Goal: Information Seeking & Learning: Learn about a topic

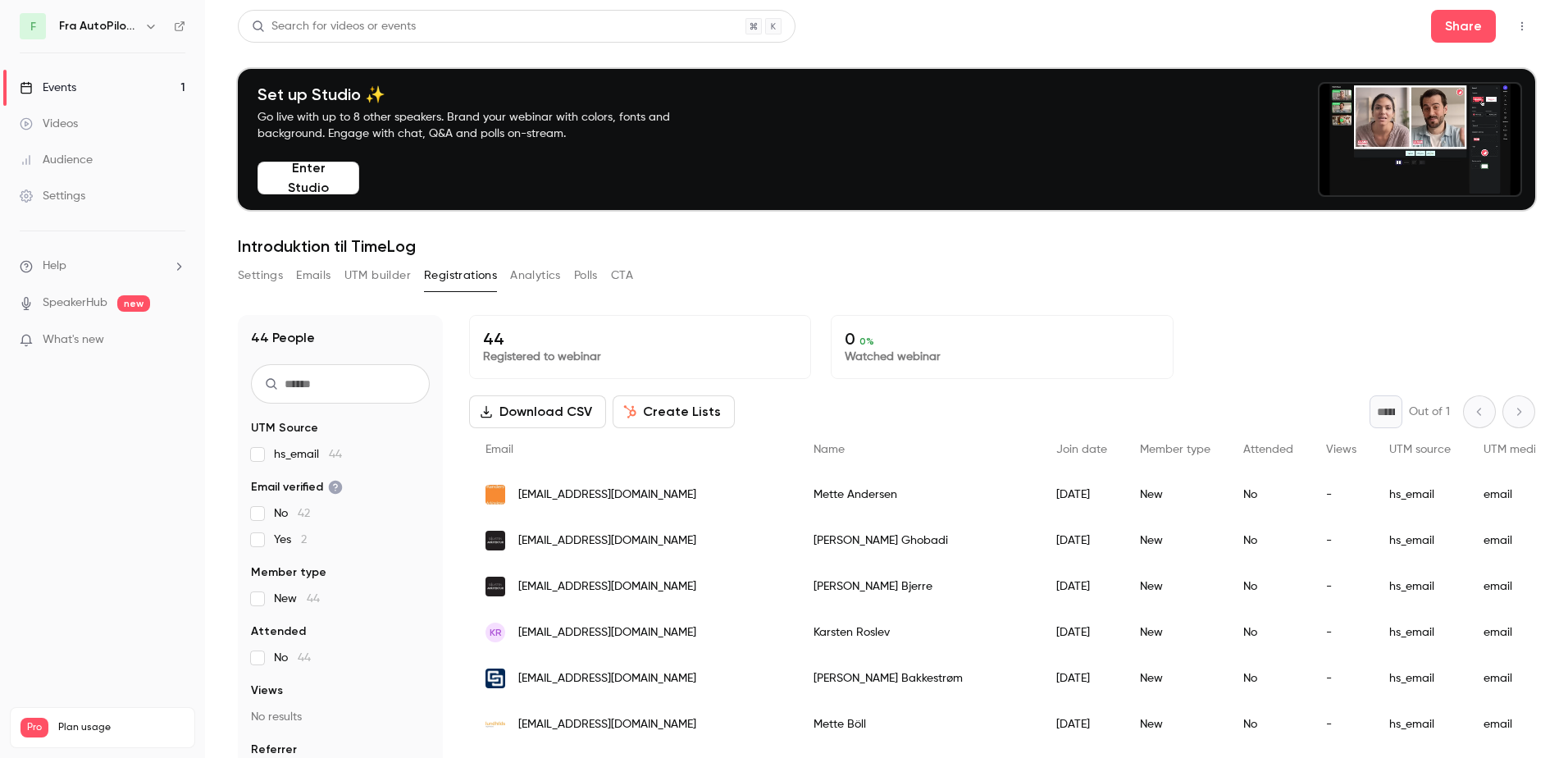
click at [123, 340] on p "What's new" at bounding box center [89, 340] width 140 height 17
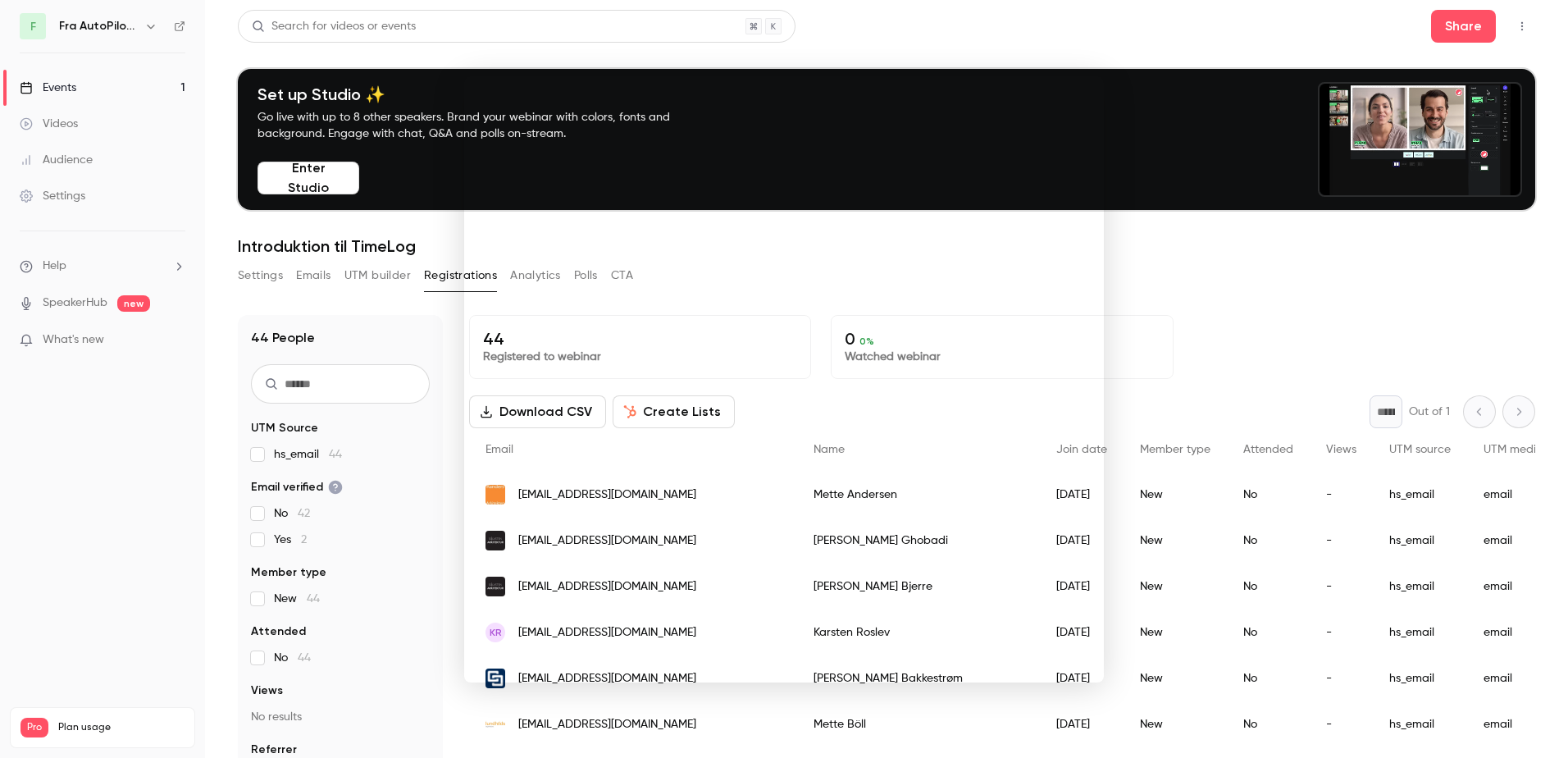
click at [1254, 307] on div at bounding box center [784, 379] width 1568 height 758
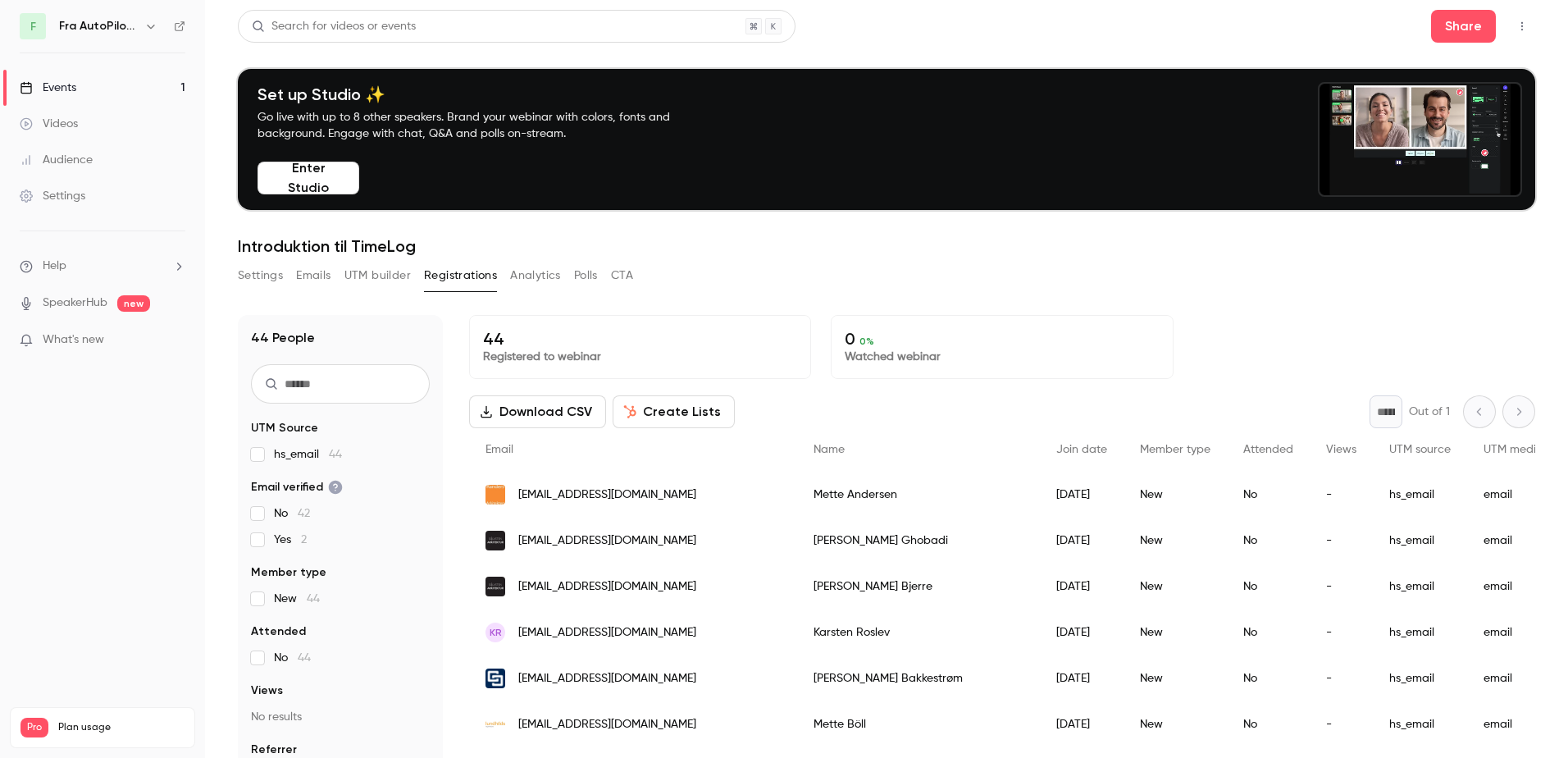
click at [78, 86] on link "Events 1" at bounding box center [103, 87] width 205 height 36
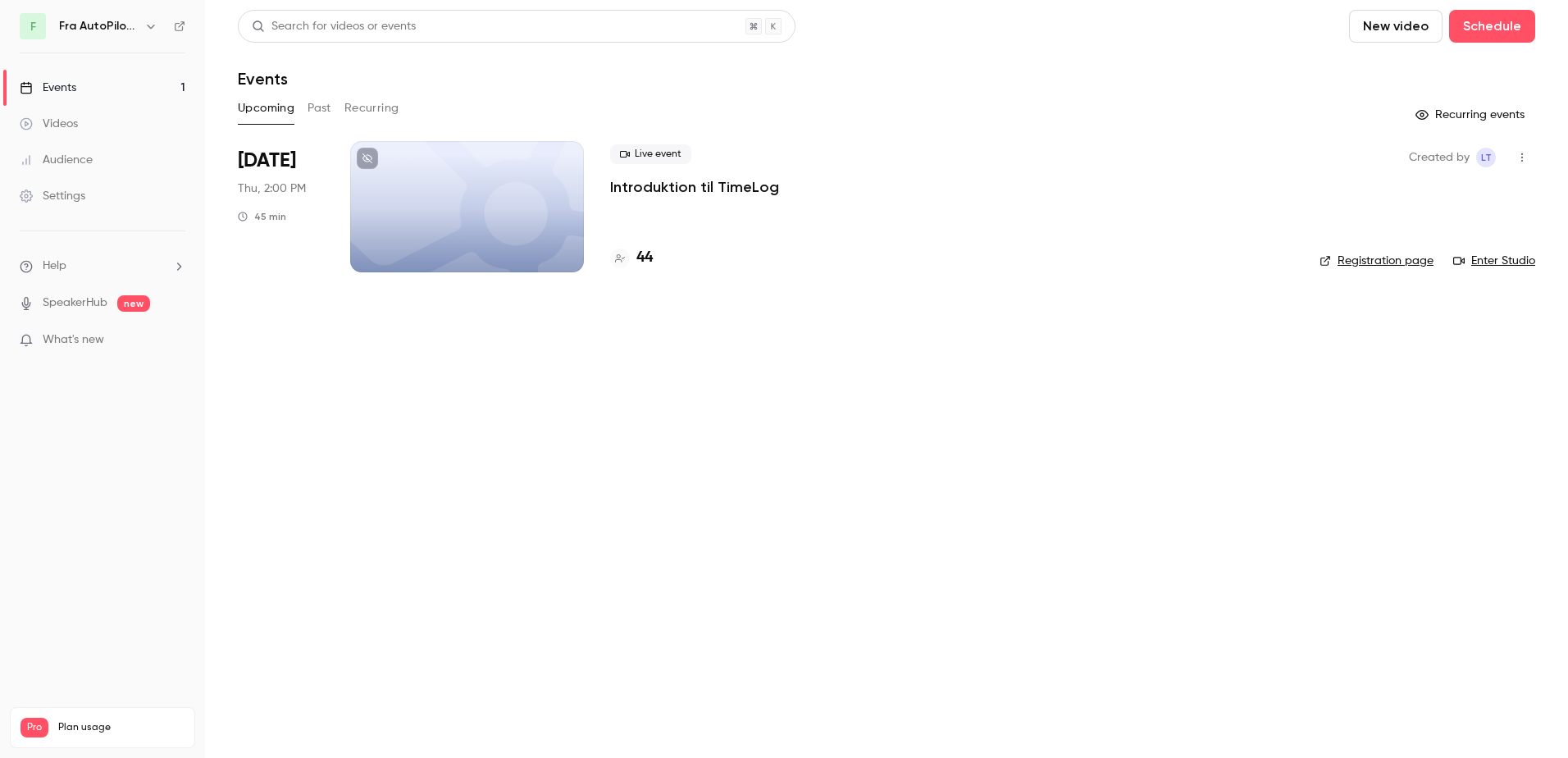
click at [320, 107] on button "Past" at bounding box center [319, 108] width 24 height 26
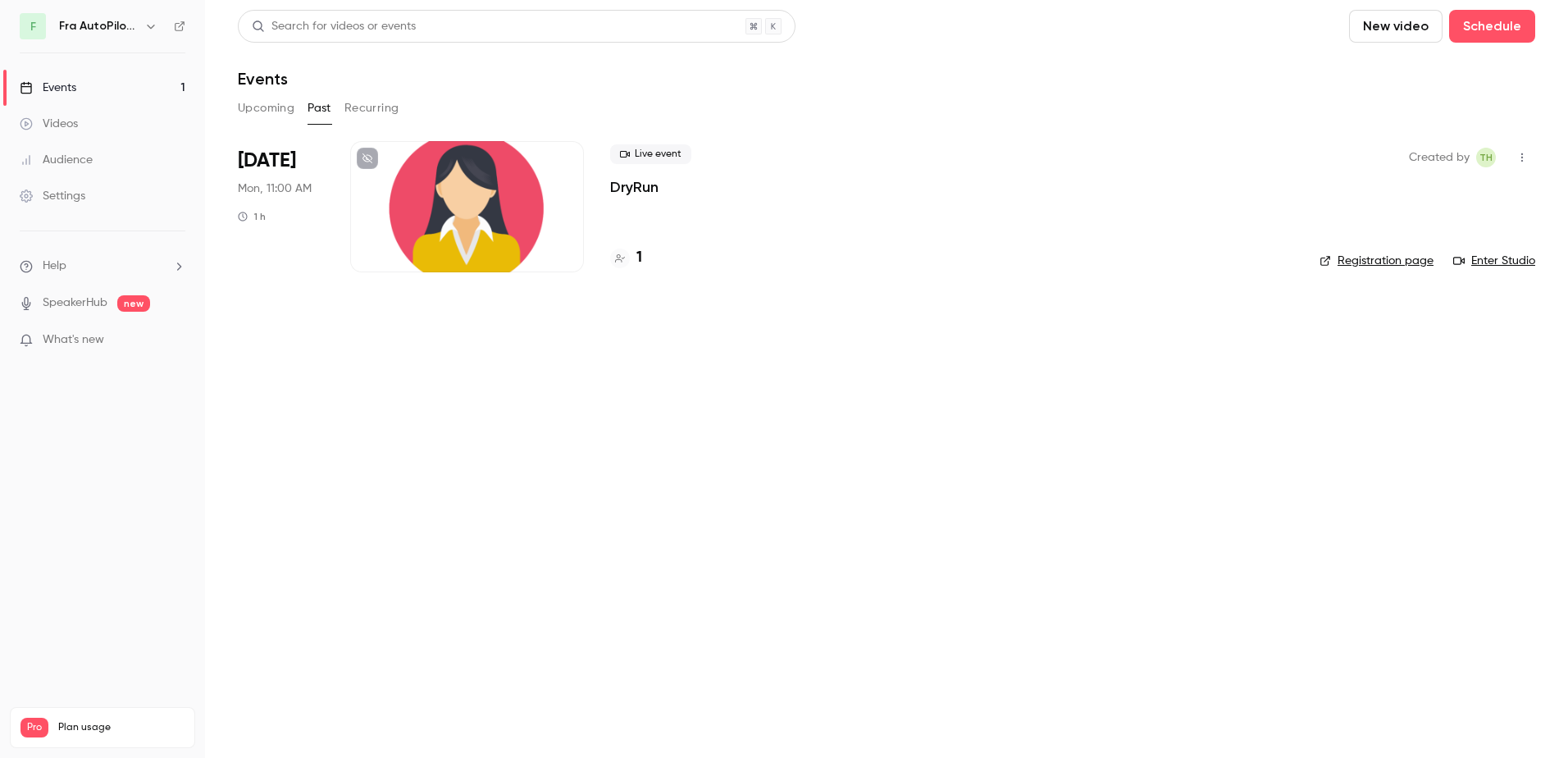
click at [467, 191] on div at bounding box center [467, 207] width 234 height 131
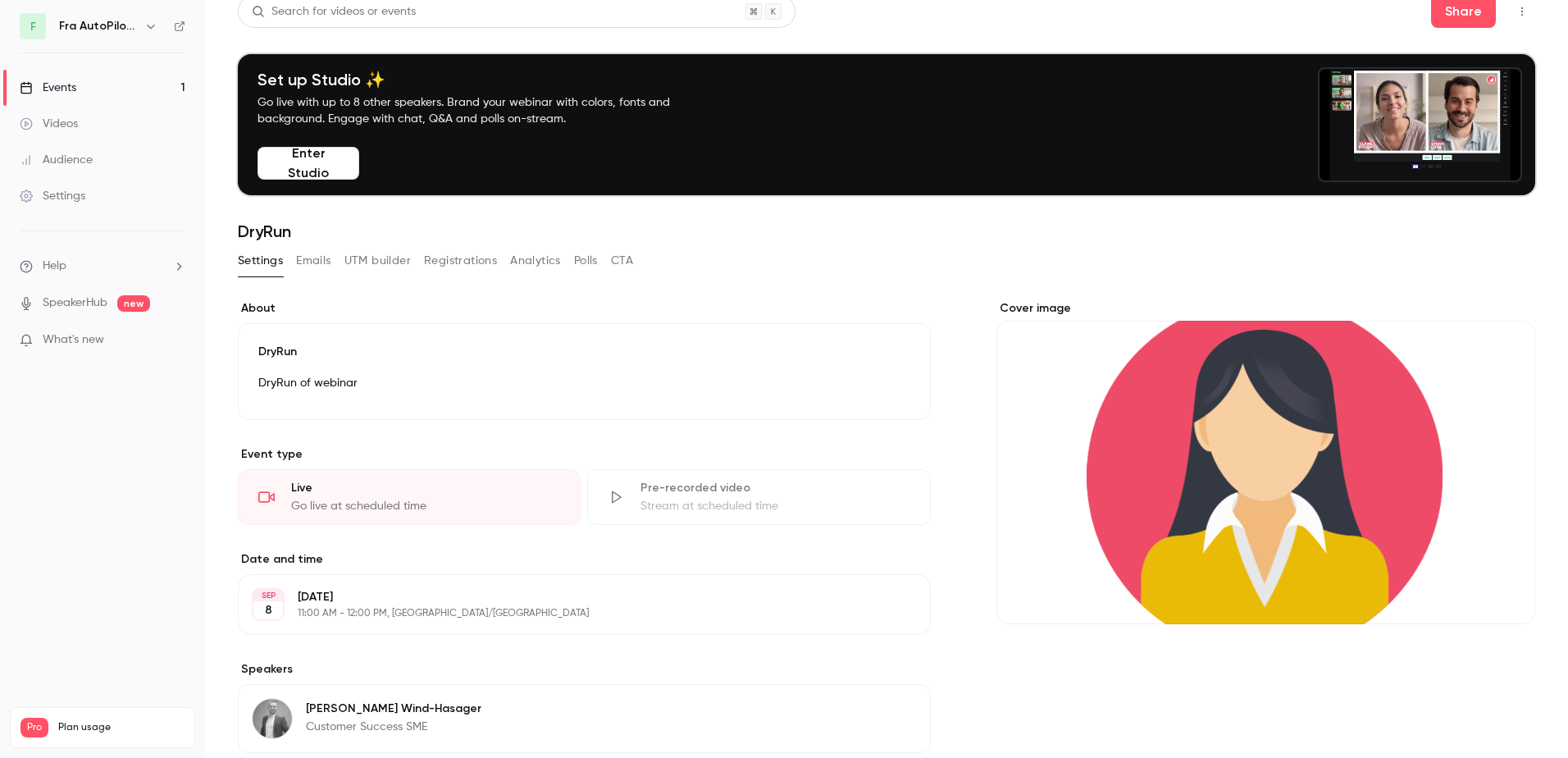
scroll to position [8, 0]
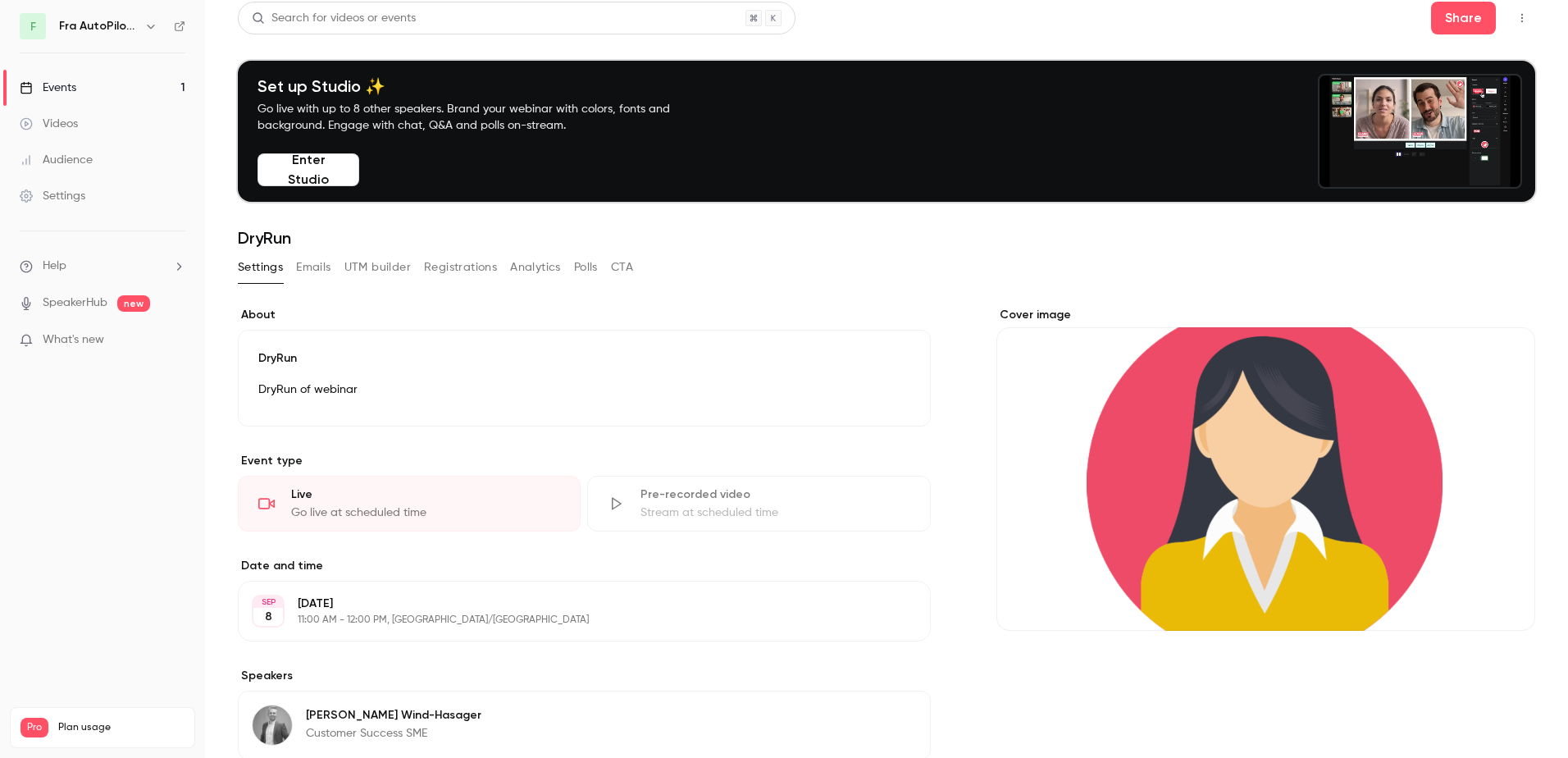
click at [342, 169] on button "Enter Studio" at bounding box center [308, 169] width 102 height 33
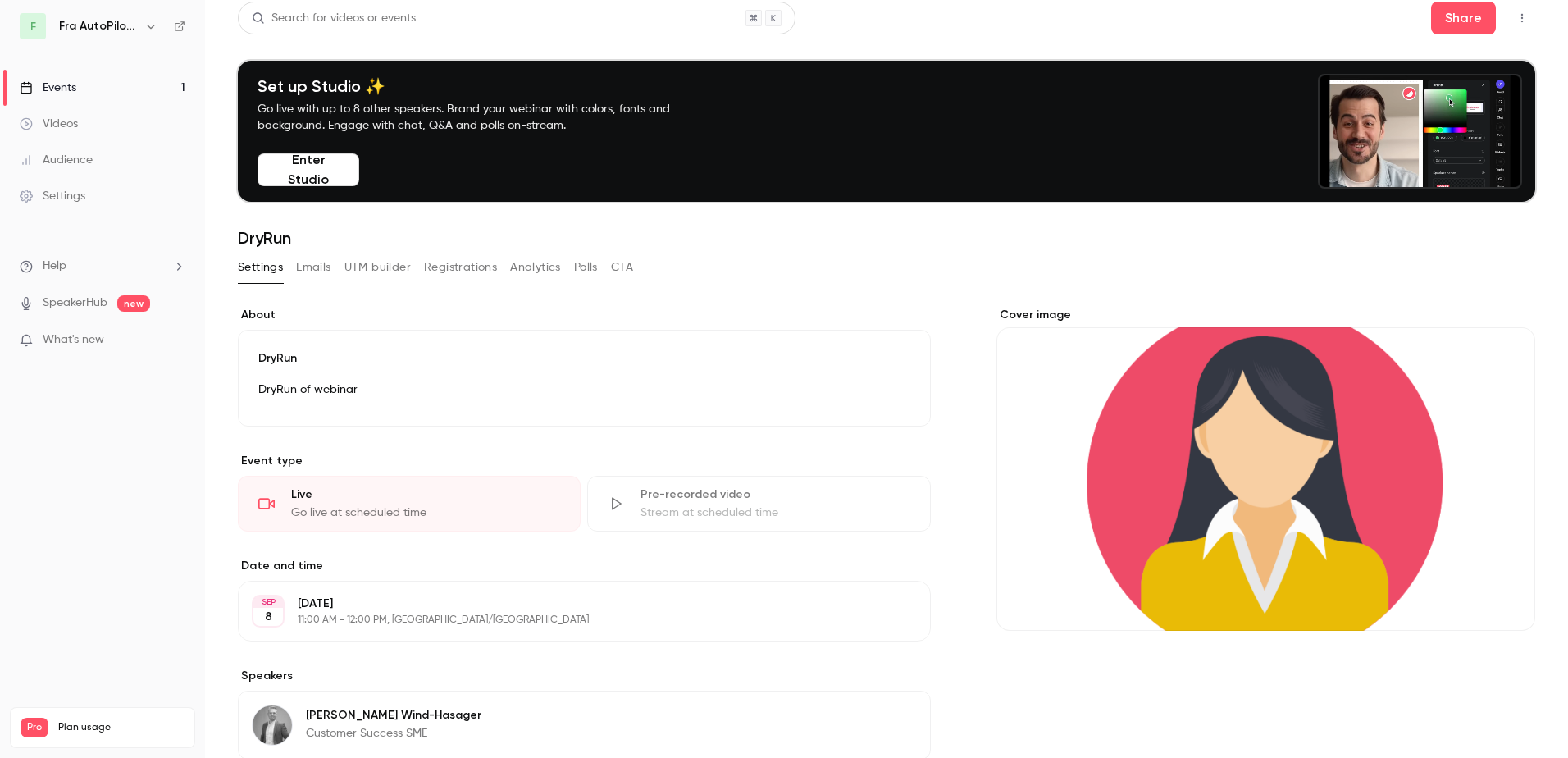
click at [326, 170] on button "Enter Studio" at bounding box center [308, 169] width 102 height 33
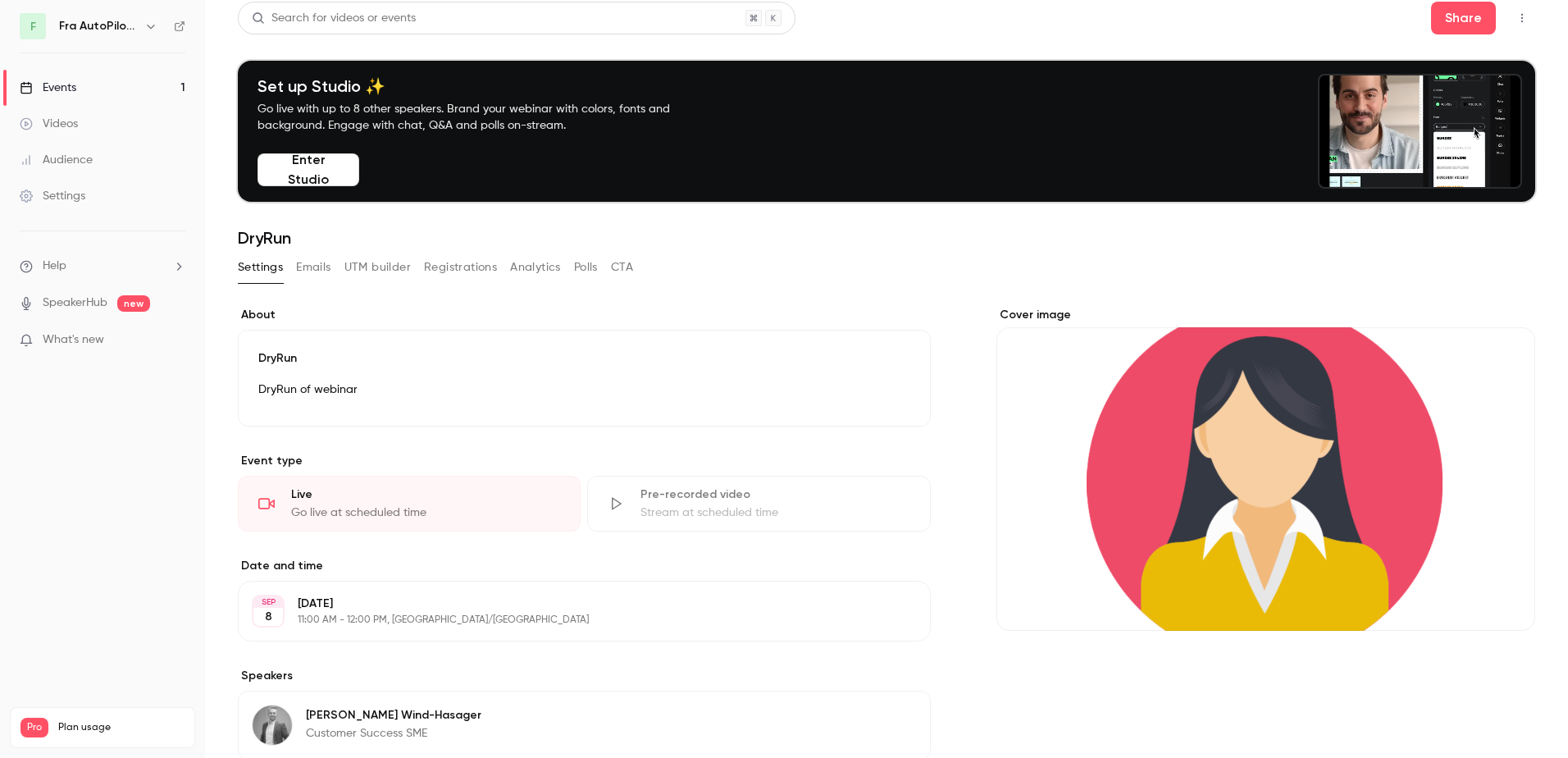
click at [315, 172] on button "Enter Studio" at bounding box center [308, 169] width 102 height 33
